Goal: Task Accomplishment & Management: Complete application form

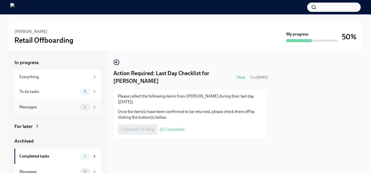
click at [70, 109] on div "Messages" at bounding box center [48, 107] width 58 height 6
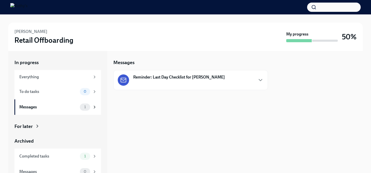
scroll to position [6, 0]
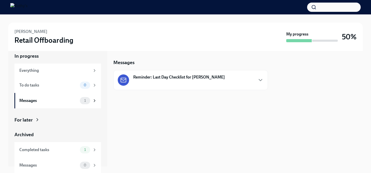
click at [171, 76] on strong "Reminder: Last Day Checklist for Natalie Dionisio" at bounding box center [179, 77] width 92 height 6
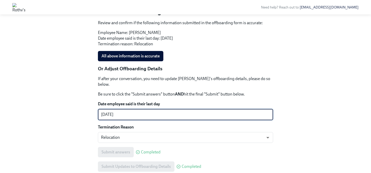
scroll to position [114, 0]
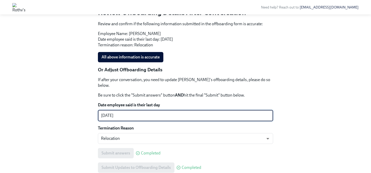
click at [147, 113] on textarea "08/19/2025" at bounding box center [185, 116] width 169 height 6
drag, startPoint x: 134, startPoint y: 111, endPoint x: 52, endPoint y: 111, distance: 81.9
click at [52, 111] on div "Back to Retail Offboarding overview Natalie Dionisio Done Confirm Natalie Dioni…" at bounding box center [185, 48] width 354 height 273
